Goal: Find specific page/section: Find specific page/section

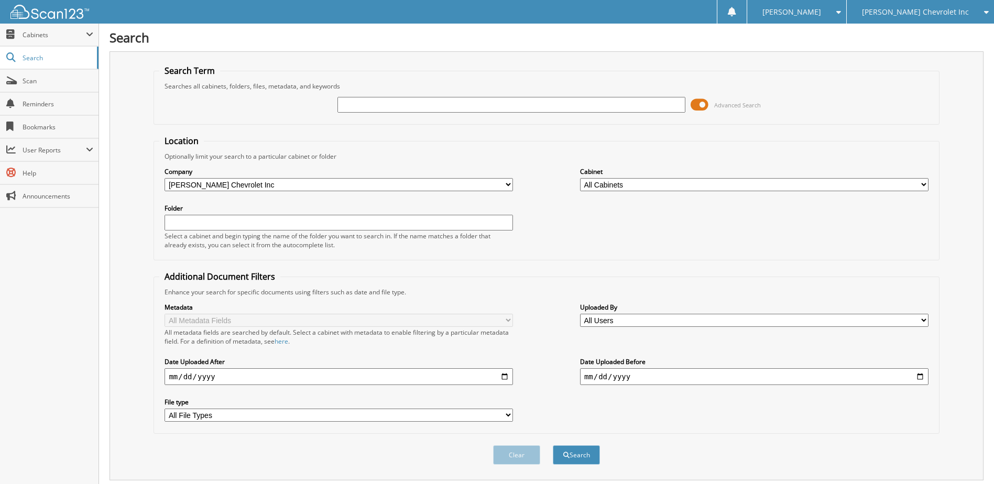
click at [344, 106] on input "text" at bounding box center [511, 105] width 348 height 16
click at [374, 106] on input "text" at bounding box center [511, 105] width 348 height 16
type input "BERKWITT"
click at [553, 445] on button "Search" at bounding box center [576, 454] width 47 height 19
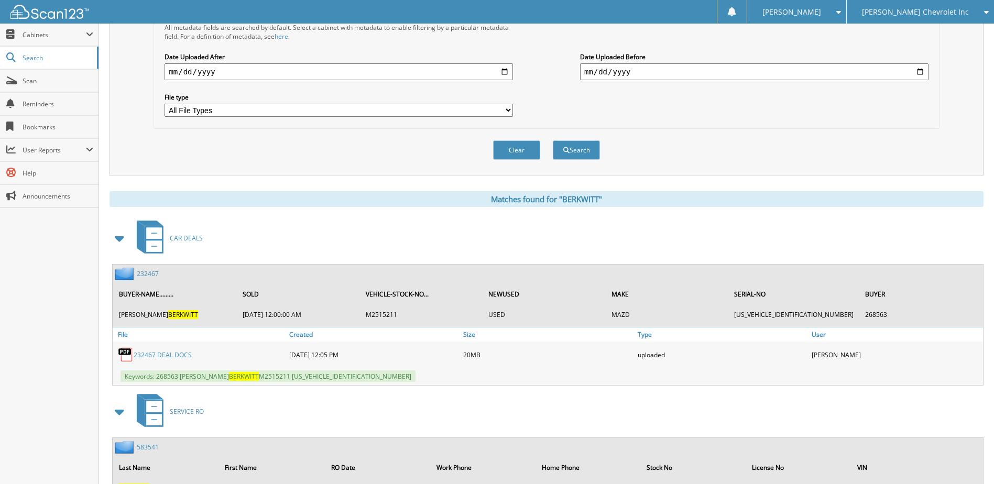
scroll to position [354, 0]
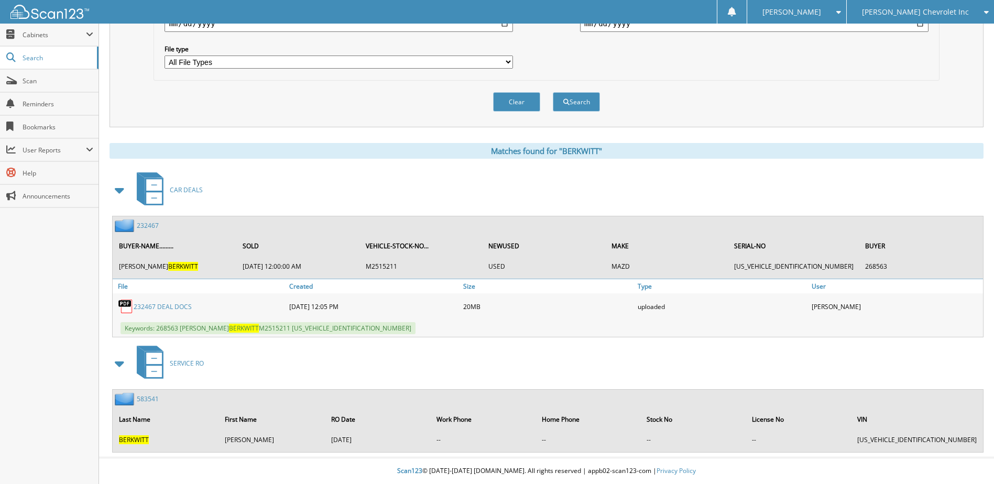
click at [145, 225] on link "232467" at bounding box center [148, 225] width 22 height 9
